Goal: Communication & Community: Ask a question

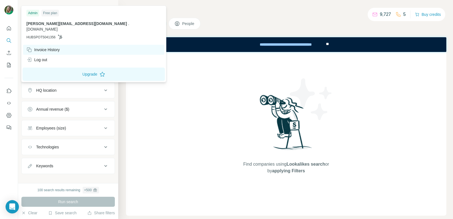
click at [38, 47] on div "Invoice History" at bounding box center [42, 50] width 33 height 6
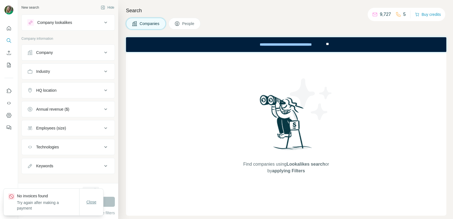
click at [89, 205] on span "Close" at bounding box center [92, 203] width 10 height 6
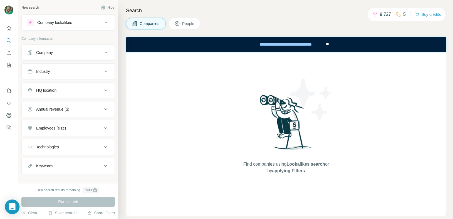
click at [15, 208] on div "Open Intercom Messenger" at bounding box center [12, 207] width 15 height 15
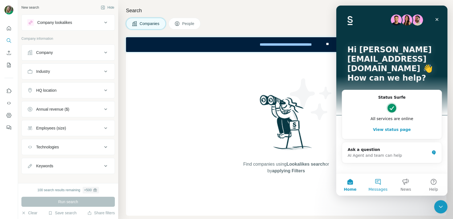
click at [378, 183] on button "Messages" at bounding box center [378, 185] width 28 height 22
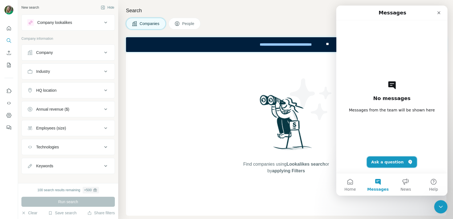
click at [383, 159] on button "Ask a question" at bounding box center [392, 162] width 50 height 11
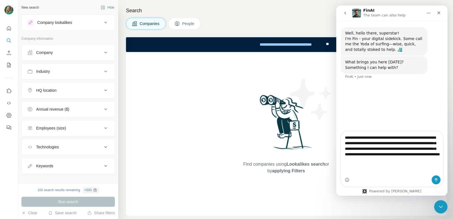
type textarea "**********"
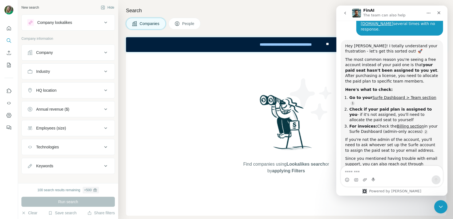
scroll to position [103, 0]
click at [7, 25] on button "Quick start" at bounding box center [8, 28] width 9 height 10
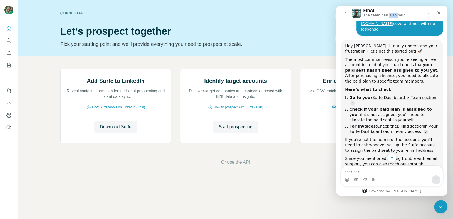
drag, startPoint x: 385, startPoint y: 8, endPoint x: 393, endPoint y: 8, distance: 7.5
click at [393, 8] on div "FinAI The team can also help" at bounding box center [392, 13] width 104 height 11
click at [8, 116] on icon "Dashboard" at bounding box center [9, 115] width 2 height 2
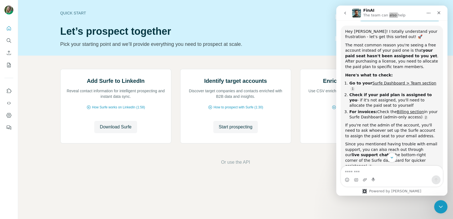
scroll to position [122, 0]
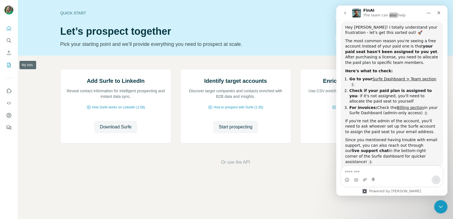
click at [6, 65] on icon "My lists" at bounding box center [9, 65] width 6 height 6
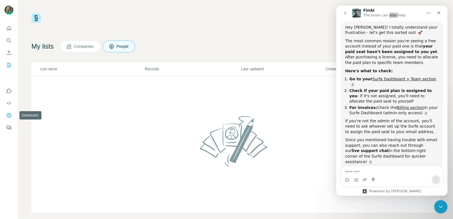
click at [8, 118] on icon "Dashboard" at bounding box center [9, 116] width 6 height 6
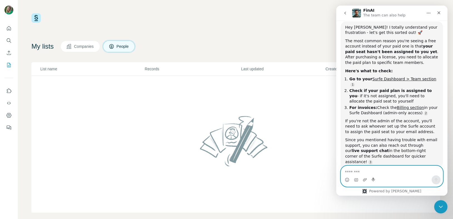
click at [366, 170] on textarea "Message…" at bounding box center [392, 170] width 102 height 9
type textarea "**********"
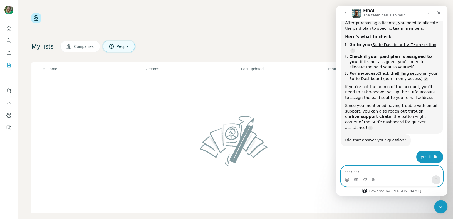
scroll to position [166, 0]
